Goal: Ask a question

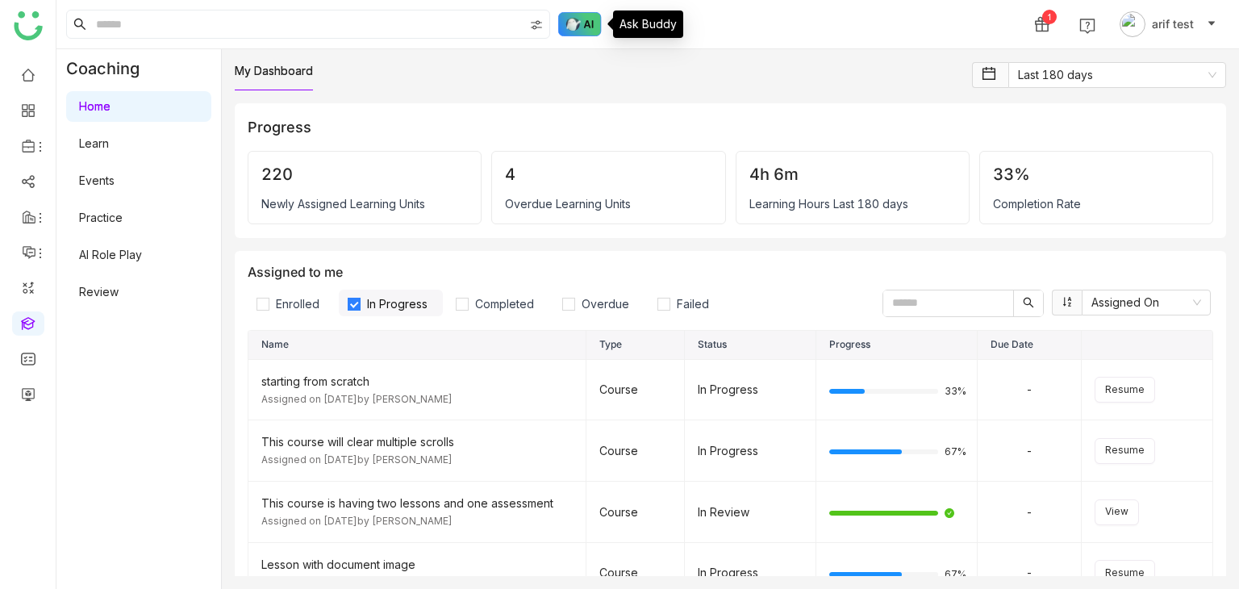
click at [590, 23] on img at bounding box center [580, 24] width 44 height 24
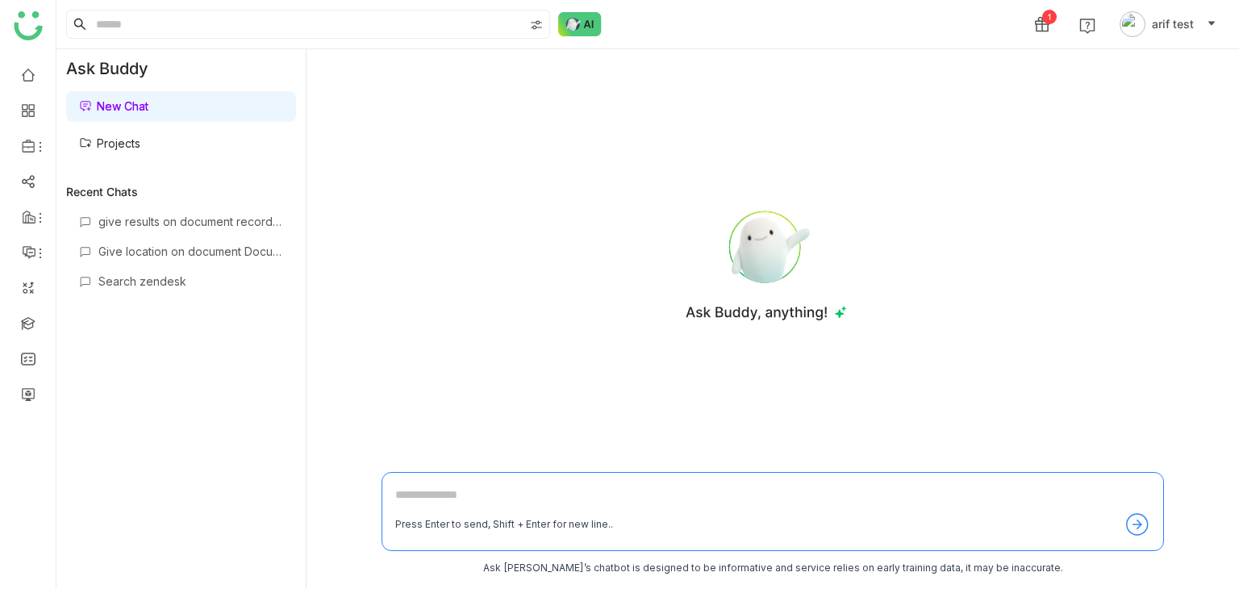
click at [149, 159] on div "New Chat Projects" at bounding box center [180, 125] width 249 height 74
click at [140, 147] on link "Projects" at bounding box center [109, 143] width 61 height 14
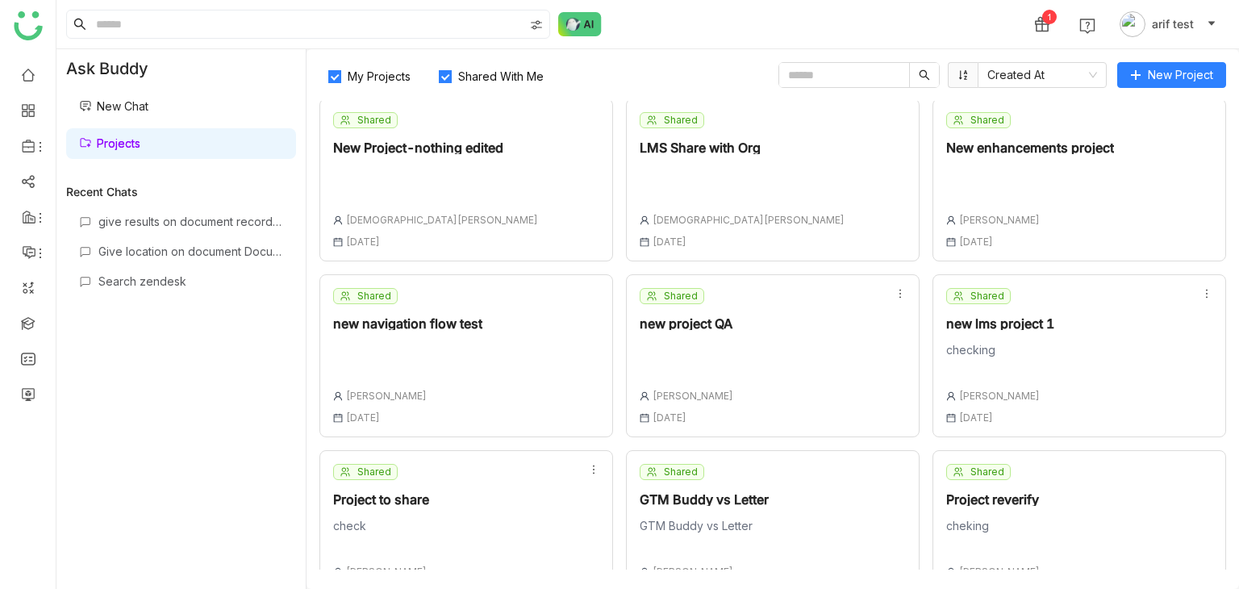
scroll to position [398, 0]
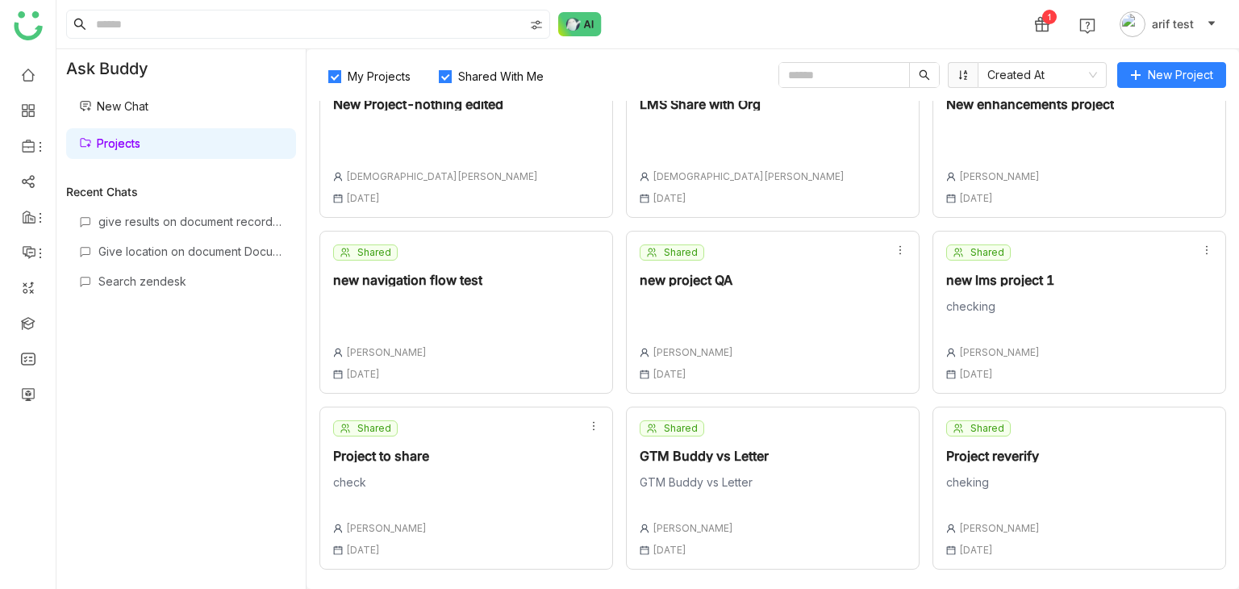
click at [1005, 476] on div "cheking" at bounding box center [993, 486] width 94 height 23
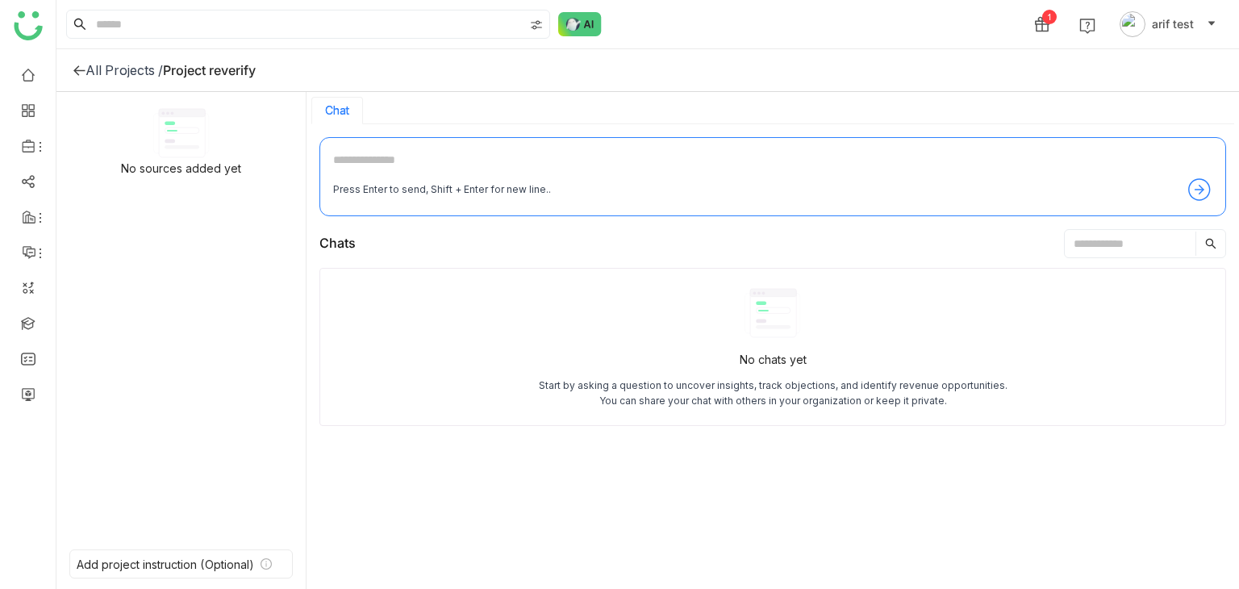
click at [440, 156] on textarea at bounding box center [772, 164] width 879 height 26
type textarea "*"
type textarea "**********"
